Goal: Find specific page/section: Find specific page/section

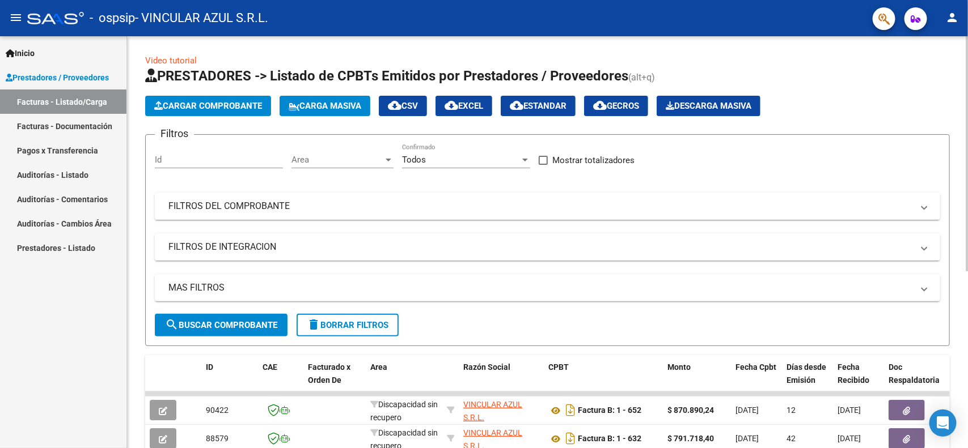
click at [216, 129] on app-list-header "PRESTADORES -> Listado de CPBTs Emitidos por Prestadores / Proveedores (alt+q) …" at bounding box center [547, 206] width 804 height 279
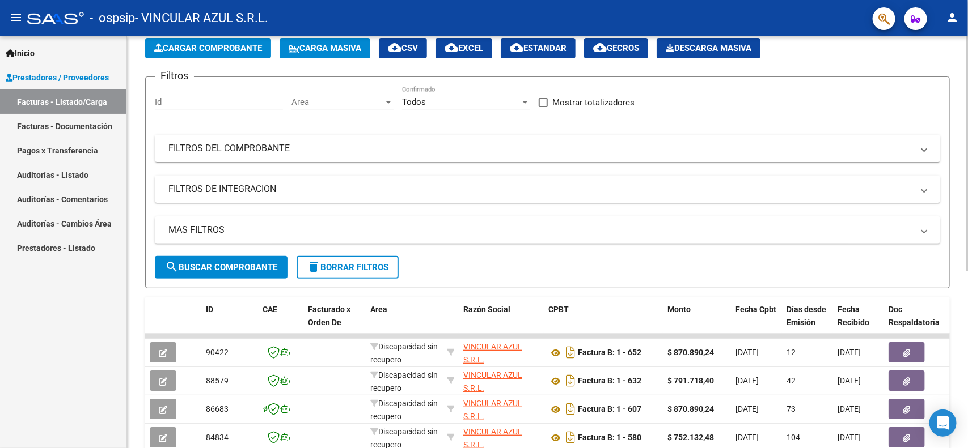
click at [964, 111] on div "Video tutorial PRESTADORES -> Listado de CPBTs Emitidos por Prestadores / Prove…" at bounding box center [548, 334] width 843 height 712
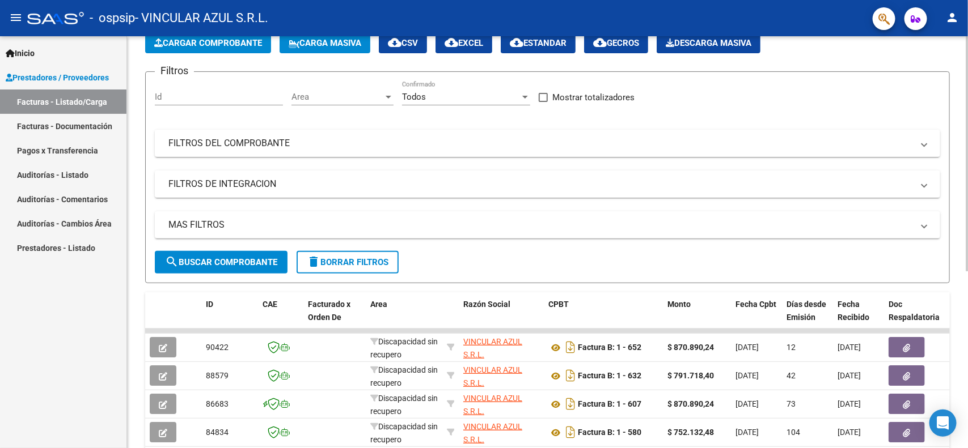
drag, startPoint x: 962, startPoint y: 111, endPoint x: 967, endPoint y: 151, distance: 39.9
click at [967, 151] on div "Video tutorial PRESTADORES -> Listado de CPBTs Emitidos por Prestadores / Prove…" at bounding box center [548, 329] width 843 height 712
click at [873, 112] on div "Filtros Id Area Area Todos Confirmado Mostrar totalizadores FILTROS DEL COMPROB…" at bounding box center [547, 166] width 785 height 170
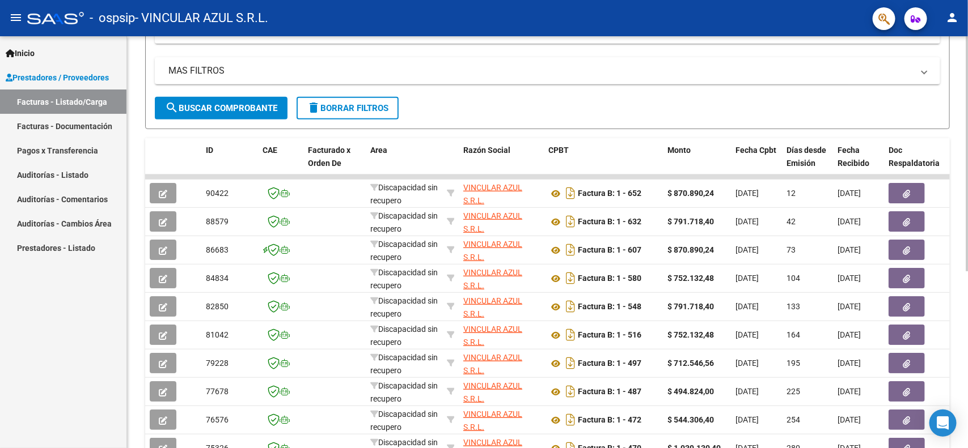
click at [964, 210] on div "Video tutorial PRESTADORES -> Listado de CPBTs Emitidos por Prestadores / Prove…" at bounding box center [548, 175] width 843 height 712
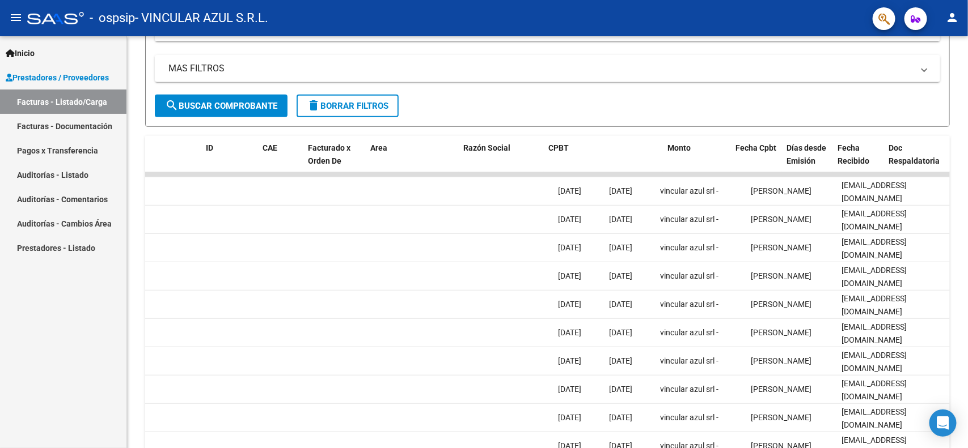
scroll to position [0, 0]
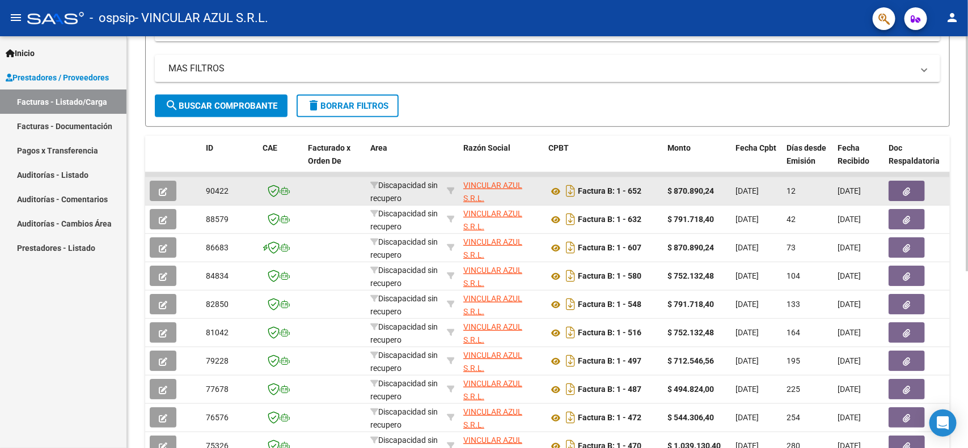
click at [746, 190] on span "[DATE]" at bounding box center [746, 190] width 23 height 9
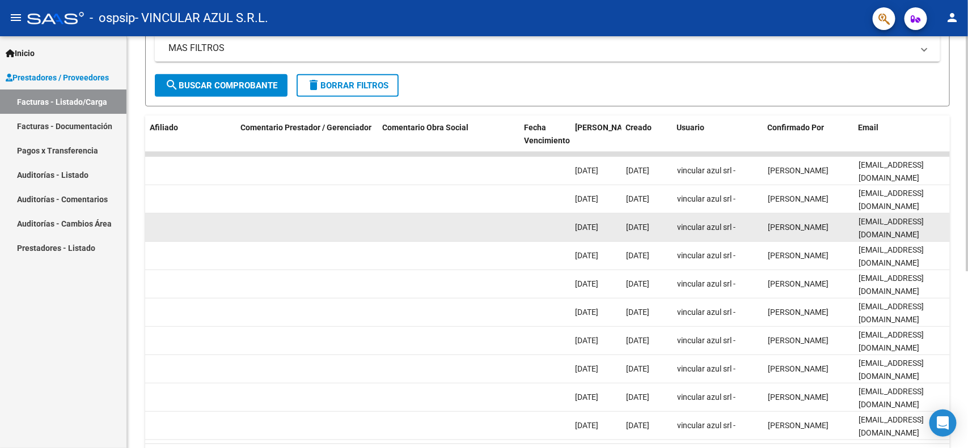
scroll to position [0, 1585]
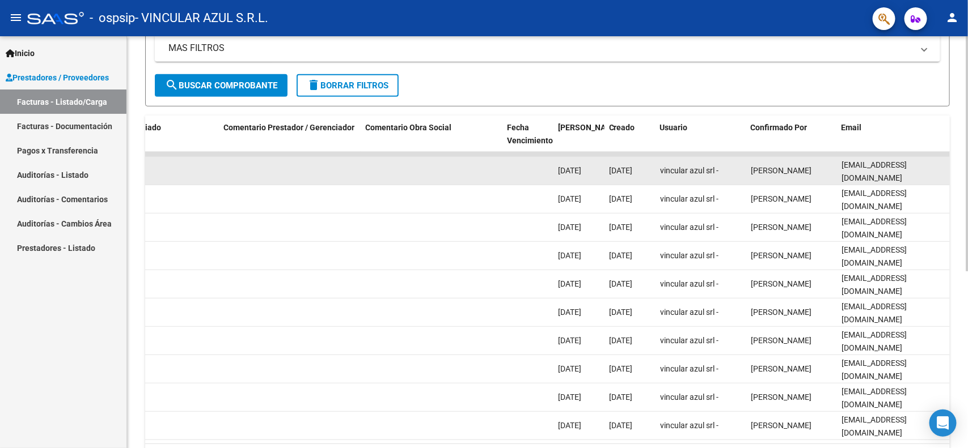
click at [769, 159] on datatable-body-cell "[PERSON_NAME]" at bounding box center [791, 171] width 91 height 28
click at [761, 167] on span "[PERSON_NAME]" at bounding box center [780, 170] width 61 height 9
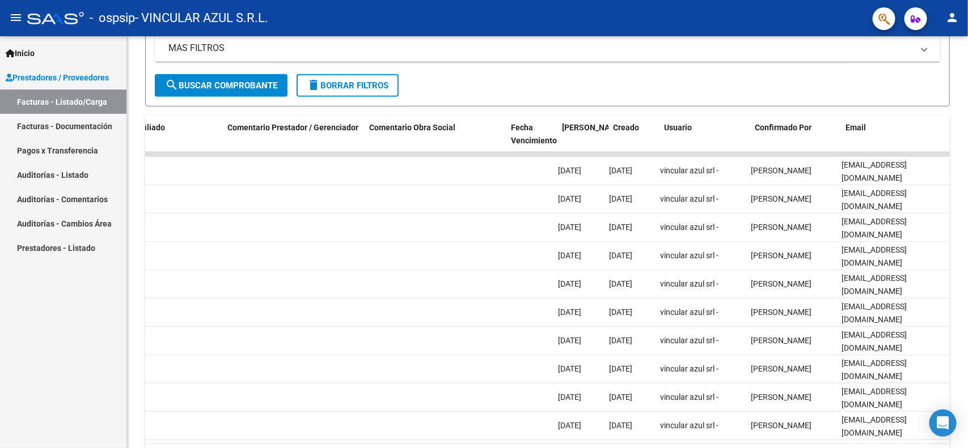
scroll to position [0, 0]
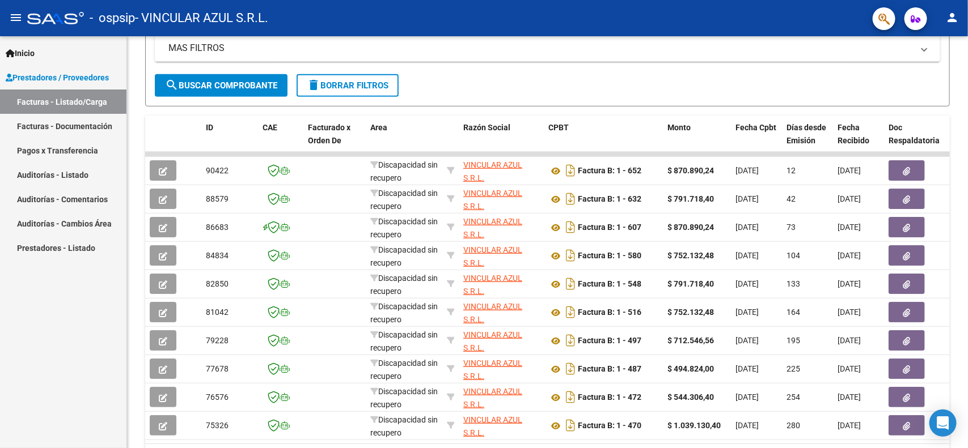
click at [68, 245] on link "Prestadores - Listado" at bounding box center [63, 248] width 126 height 24
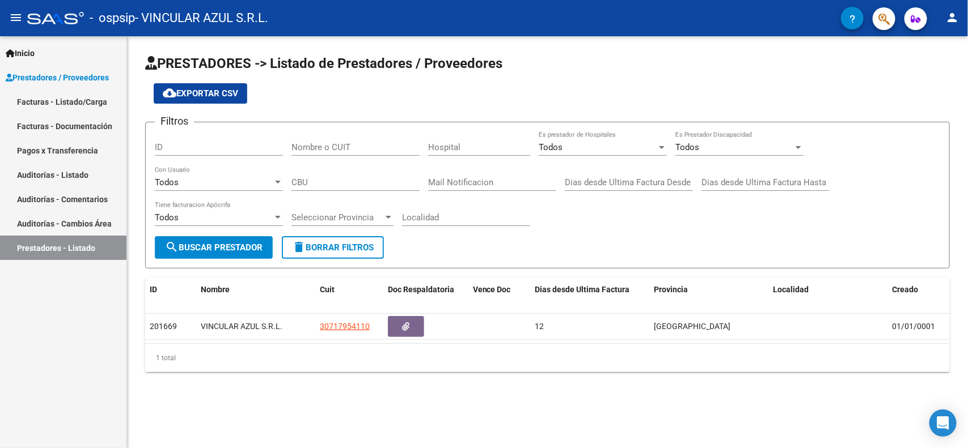
click at [74, 188] on link "Auditorías - Comentarios" at bounding box center [63, 199] width 126 height 24
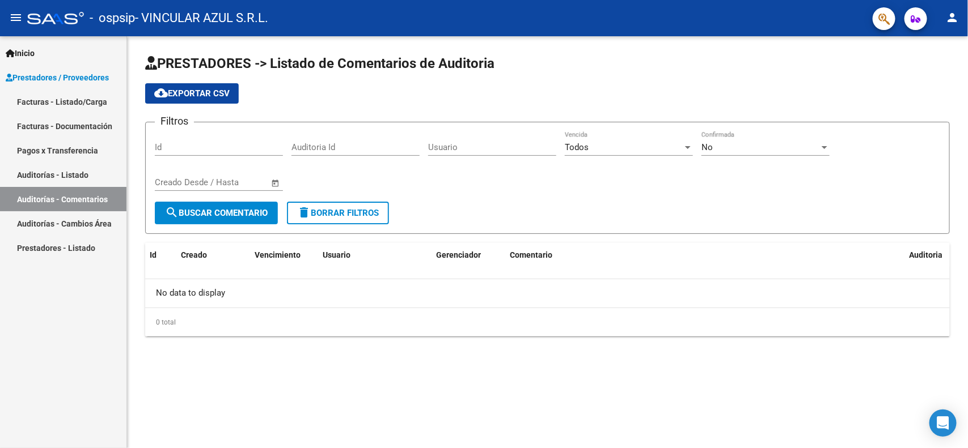
click at [94, 176] on link "Auditorías - Listado" at bounding box center [63, 175] width 126 height 24
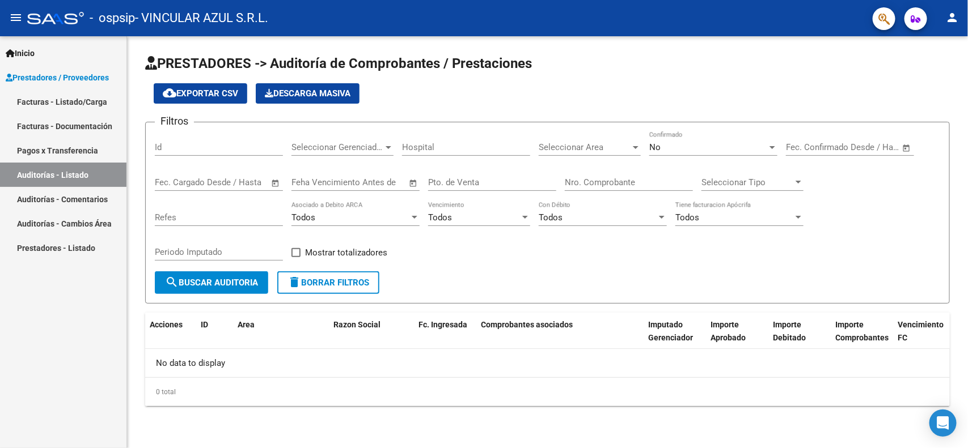
click at [79, 109] on link "Facturas - Listado/Carga" at bounding box center [63, 102] width 126 height 24
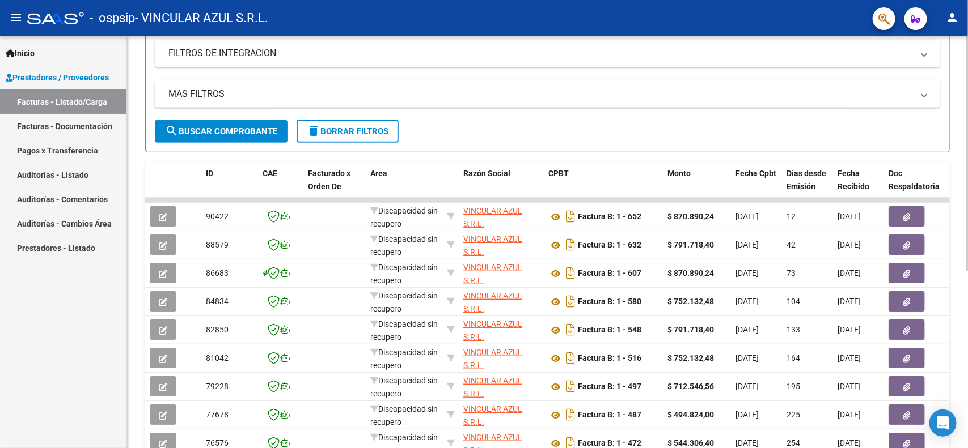
click at [939, 171] on div "Video tutorial PRESTADORES -> Listado de CPBTs Emitidos por Prestadores / Prove…" at bounding box center [548, 198] width 843 height 712
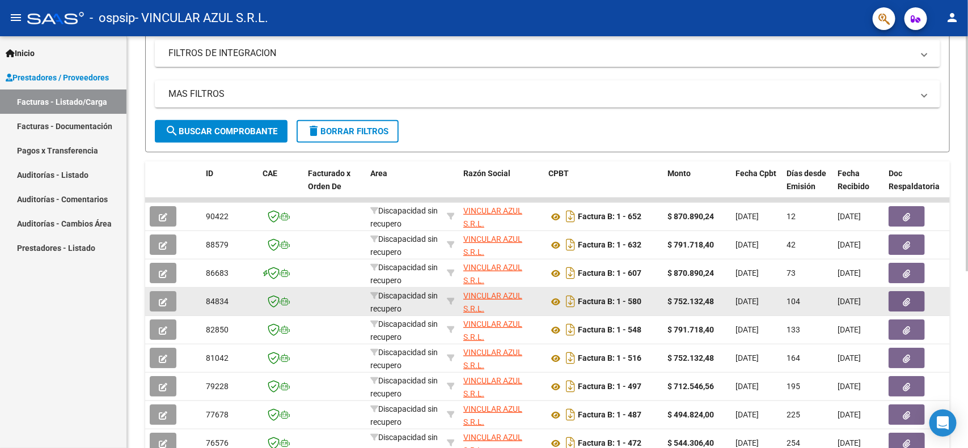
scroll to position [194, 0]
